Goal: Information Seeking & Learning: Learn about a topic

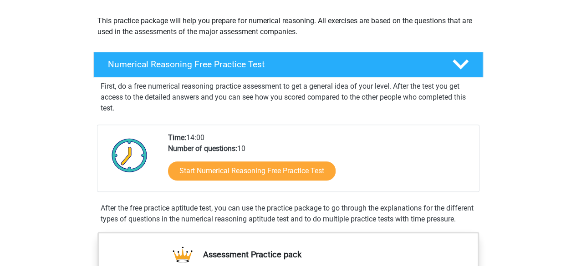
scroll to position [101, 0]
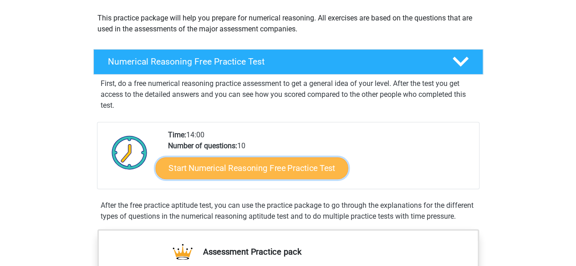
click at [244, 163] on link "Start Numerical Reasoning Free Practice Test" at bounding box center [251, 168] width 193 height 22
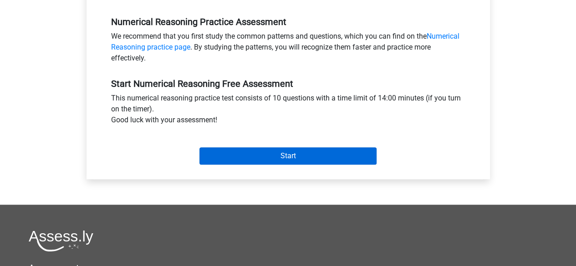
scroll to position [275, 0]
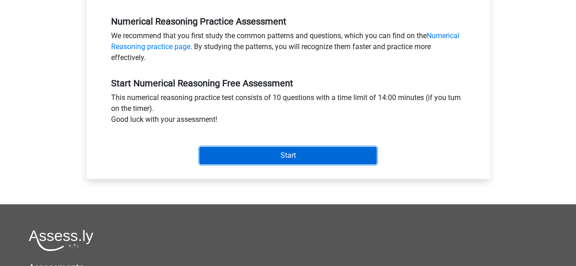
click at [316, 152] on input "Start" at bounding box center [287, 155] width 177 height 17
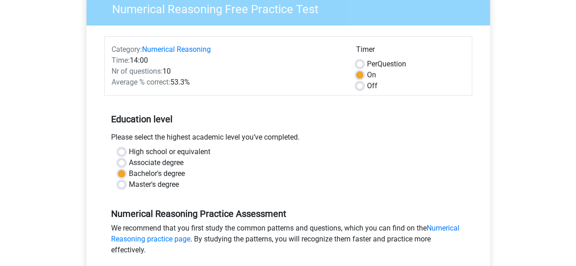
scroll to position [82, 0]
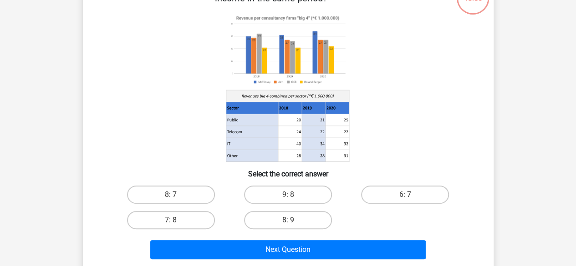
scroll to position [71, 0]
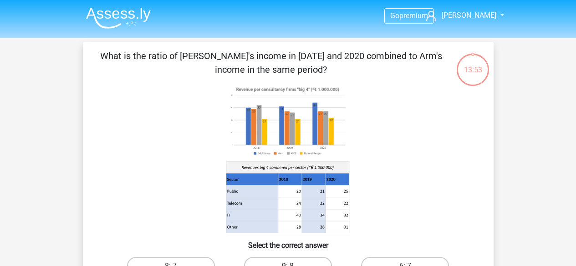
scroll to position [71, 0]
